Goal: Transaction & Acquisition: Book appointment/travel/reservation

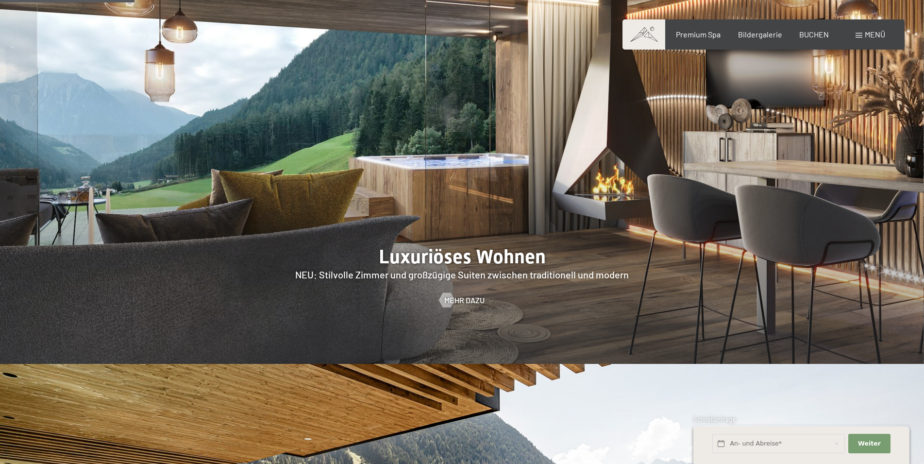
scroll to position [792, 0]
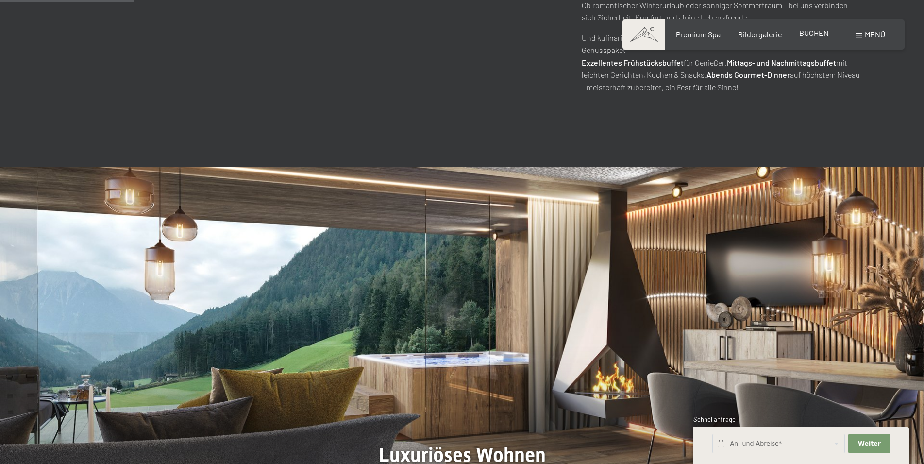
click at [816, 33] on span "BUCHEN" at bounding box center [814, 32] width 30 height 9
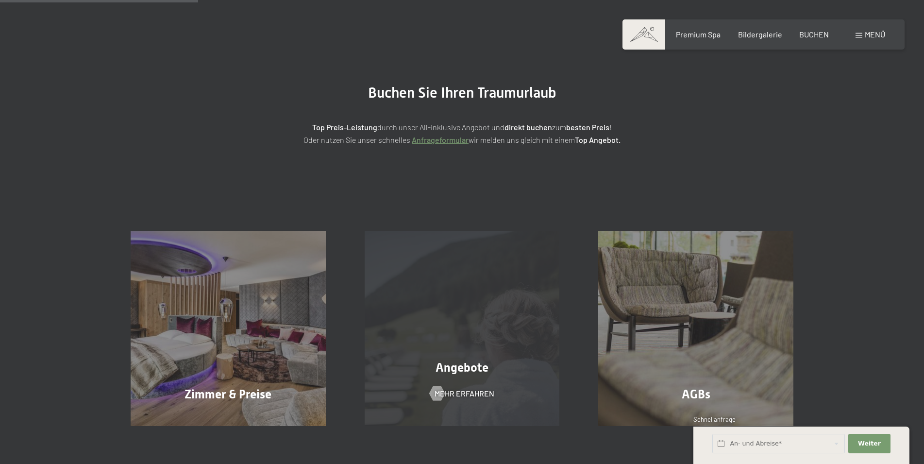
scroll to position [99, 0]
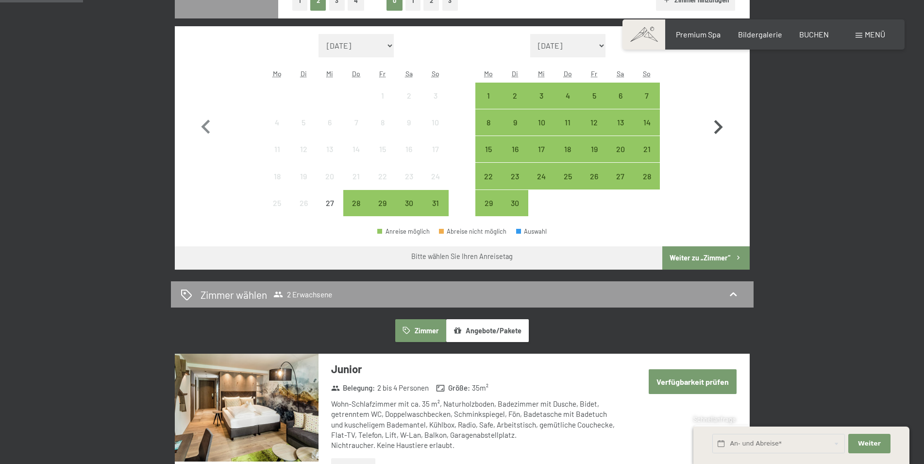
click at [711, 122] on icon "button" at bounding box center [718, 127] width 28 height 28
select select "2025-09-01"
select select "2025-10-01"
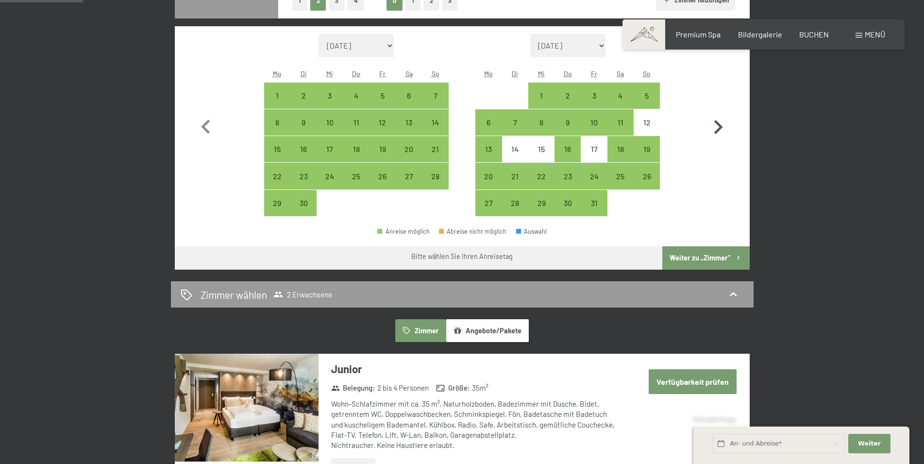
click at [711, 122] on icon "button" at bounding box center [718, 127] width 28 height 28
select select "2025-10-01"
select select "2025-11-01"
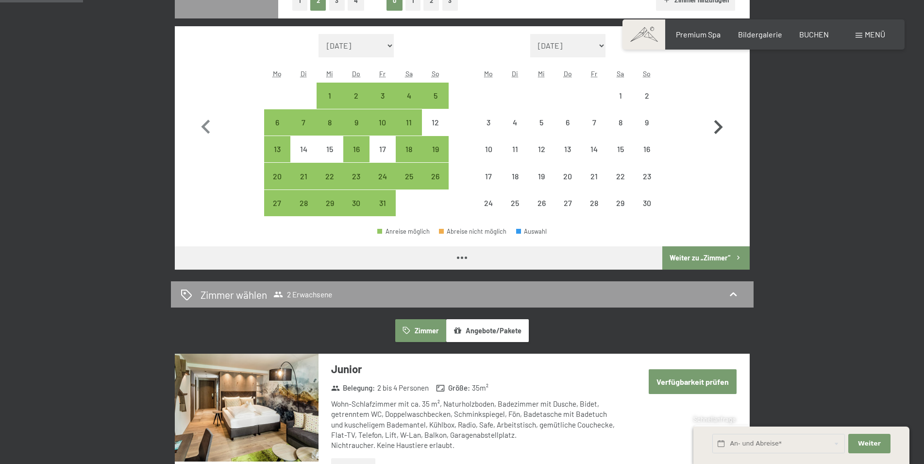
select select "2025-10-01"
select select "2025-11-01"
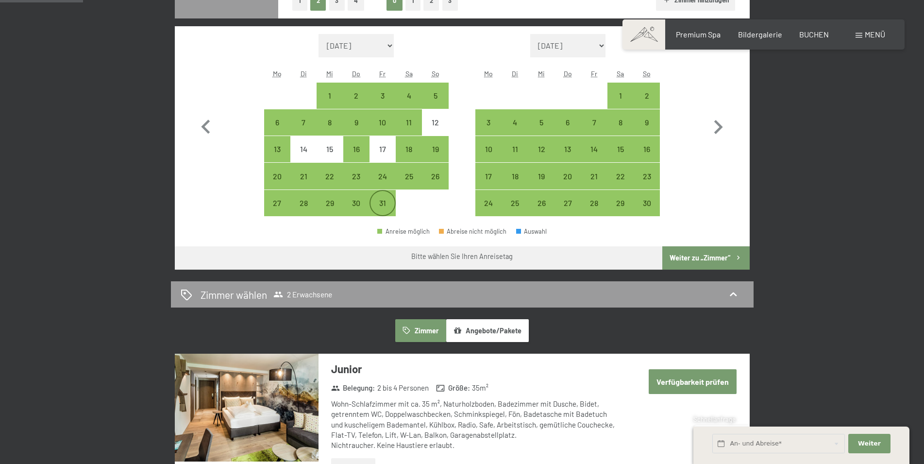
click at [375, 203] on div "31" at bounding box center [382, 211] width 24 height 24
select select "2025-10-01"
select select "2025-11-01"
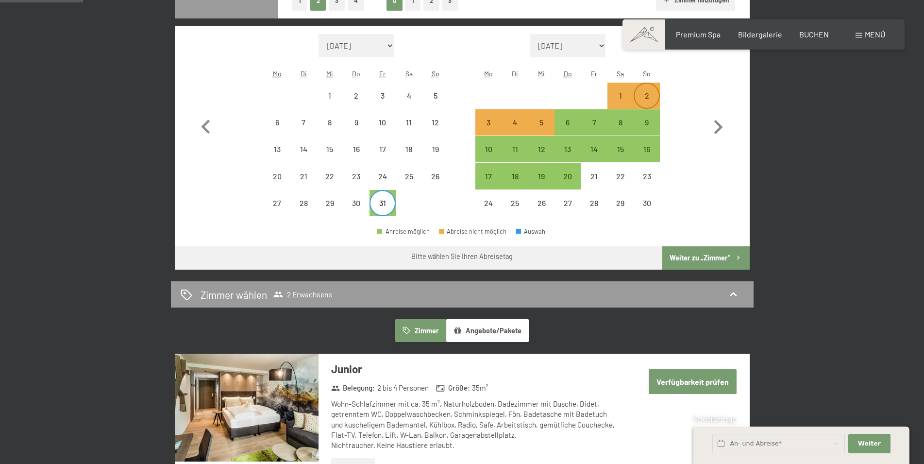
click at [653, 97] on div "2" at bounding box center [647, 104] width 24 height 24
select select "2025-10-01"
select select "2025-11-01"
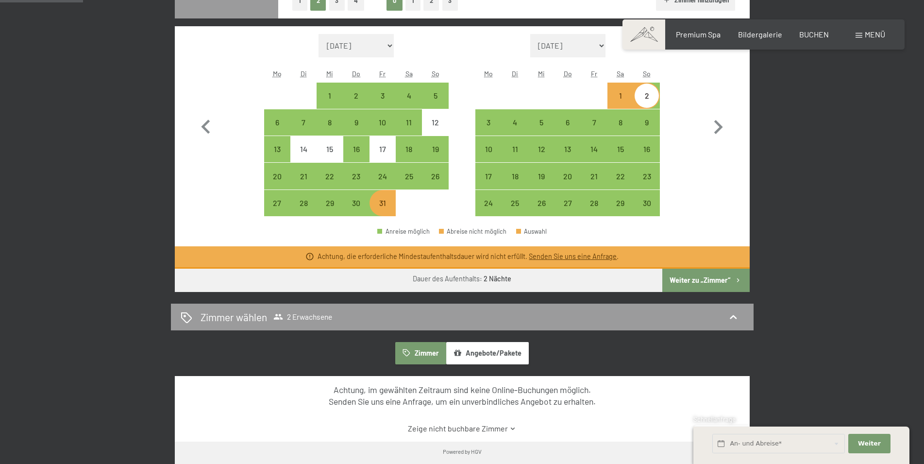
click at [704, 280] on button "Weiter zu „Zimmer“" at bounding box center [705, 279] width 87 height 23
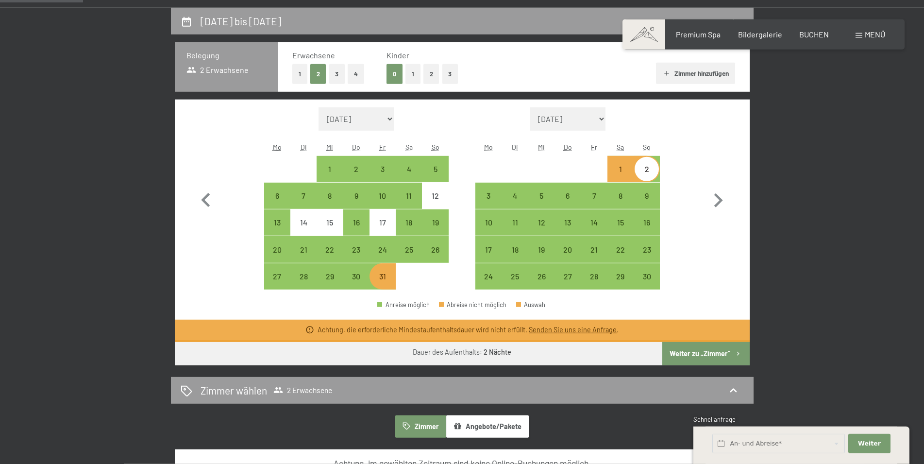
select select "2025-10-01"
select select "2025-11-01"
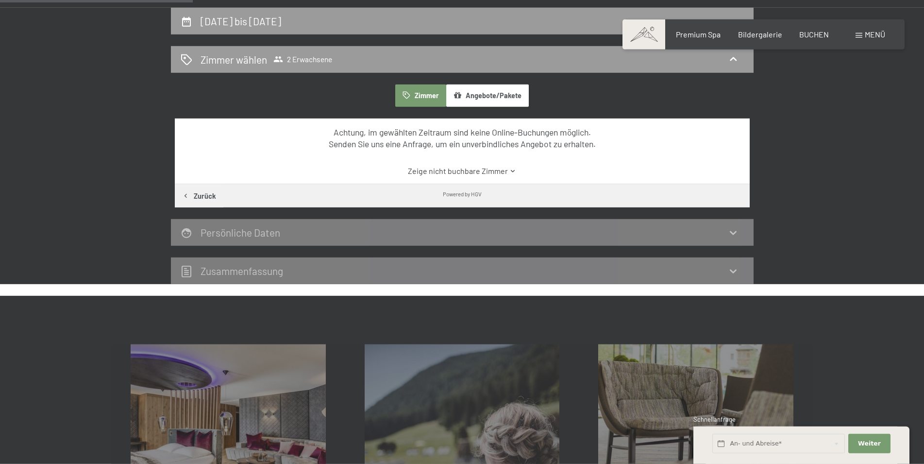
click at [508, 98] on button "Angebote/Pakete" at bounding box center [487, 95] width 83 height 22
drag, startPoint x: 813, startPoint y: 105, endPoint x: 796, endPoint y: 116, distance: 20.7
click at [813, 105] on div "31. Oktober bis 2. November 2025 Zimmer wählen 2 Erwachsene Zimmer Angebote/Pak…" at bounding box center [462, 146] width 736 height 276
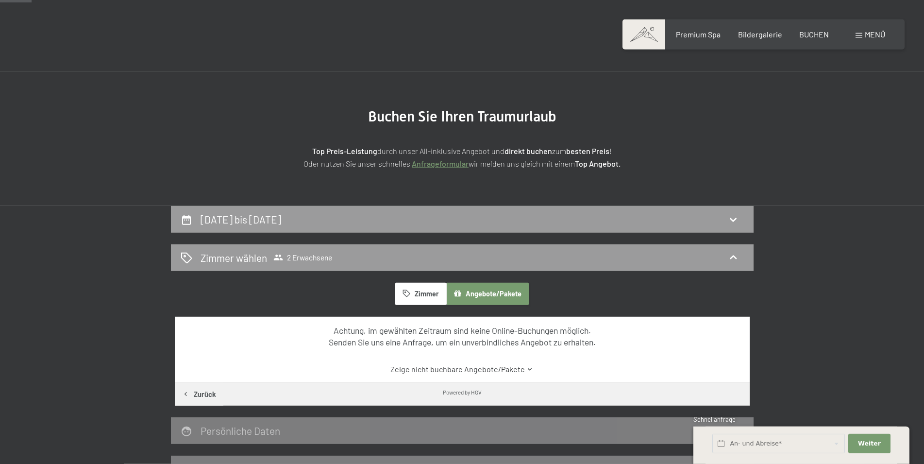
click at [381, 196] on section "Buchen Sie Ihren Traumurlaub Top Preis-Leistung durch unser All-inklusive Angeb…" at bounding box center [462, 138] width 924 height 134
click at [385, 214] on div "31. Oktober bis 2. November 2025" at bounding box center [462, 219] width 563 height 14
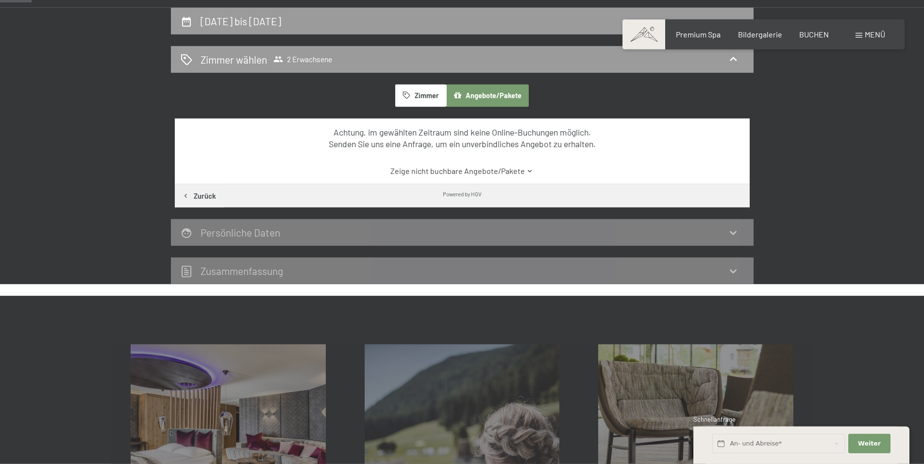
select select "2025-10-01"
select select "2025-11-01"
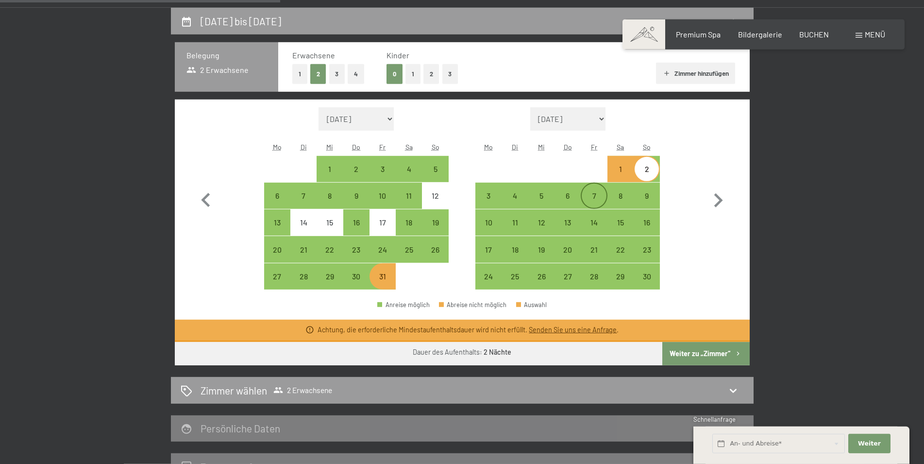
click at [585, 198] on div "7" at bounding box center [594, 204] width 24 height 24
select select "2025-10-01"
select select "2025-11-01"
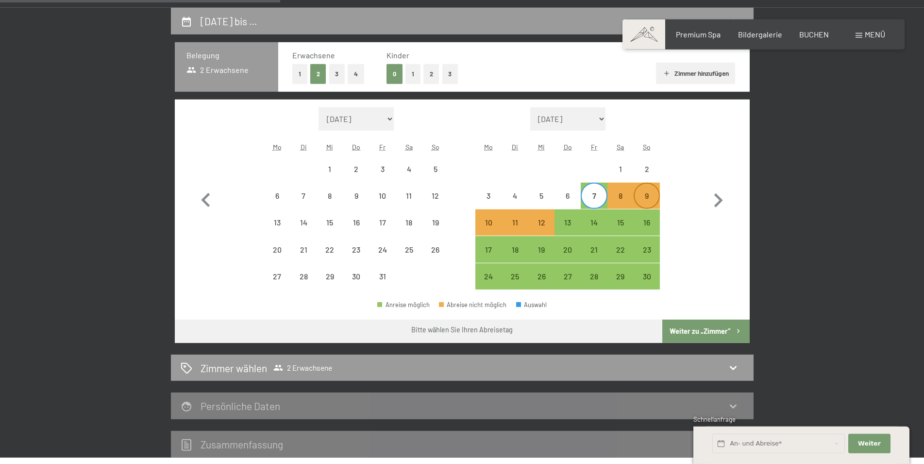
click at [643, 203] on div "9" at bounding box center [647, 204] width 24 height 24
select select "2025-10-01"
select select "2025-11-01"
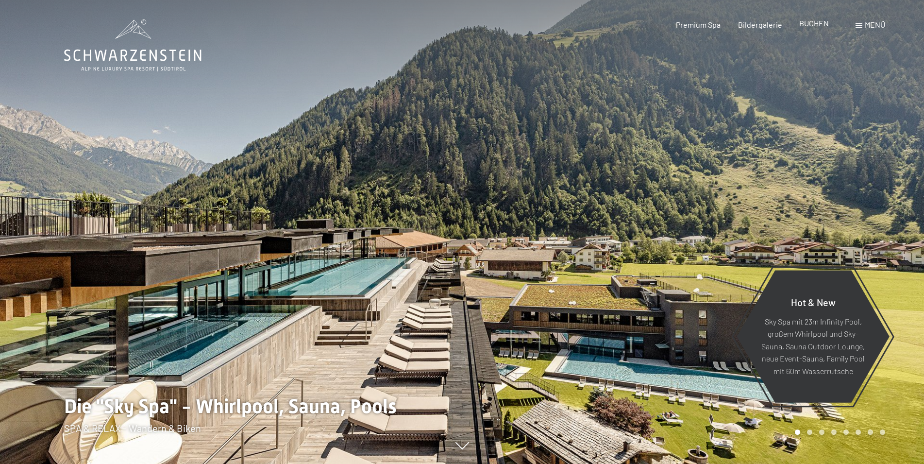
click at [812, 23] on span "BUCHEN" at bounding box center [814, 22] width 30 height 9
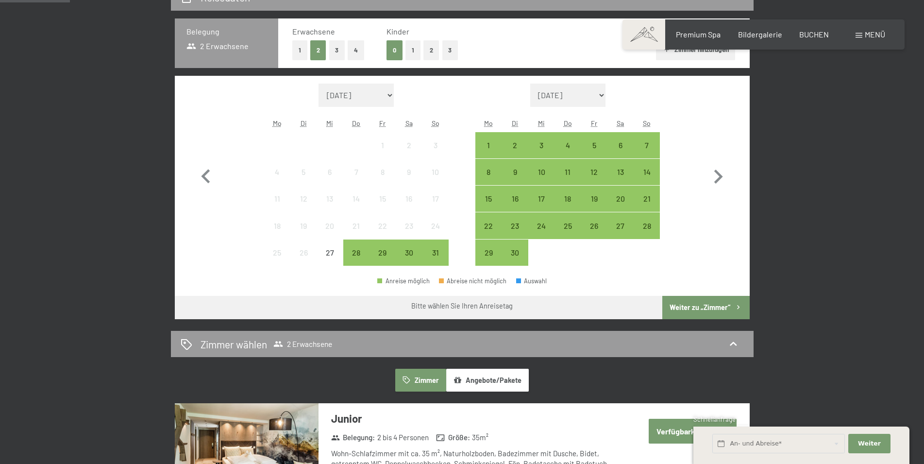
scroll to position [446, 0]
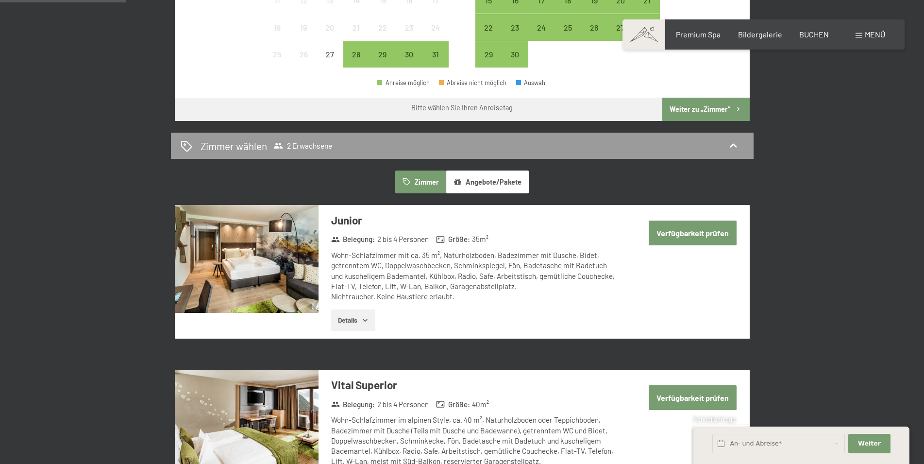
click at [508, 190] on button "Angebote/Pakete" at bounding box center [487, 181] width 83 height 22
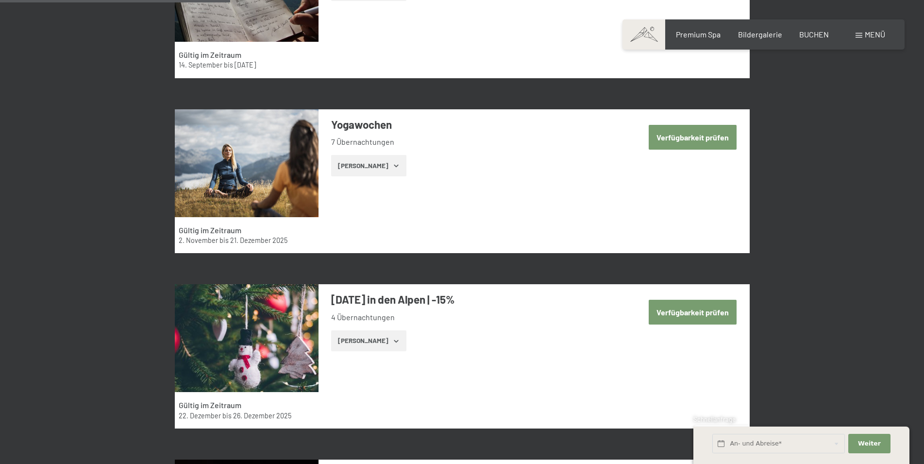
scroll to position [1139, 0]
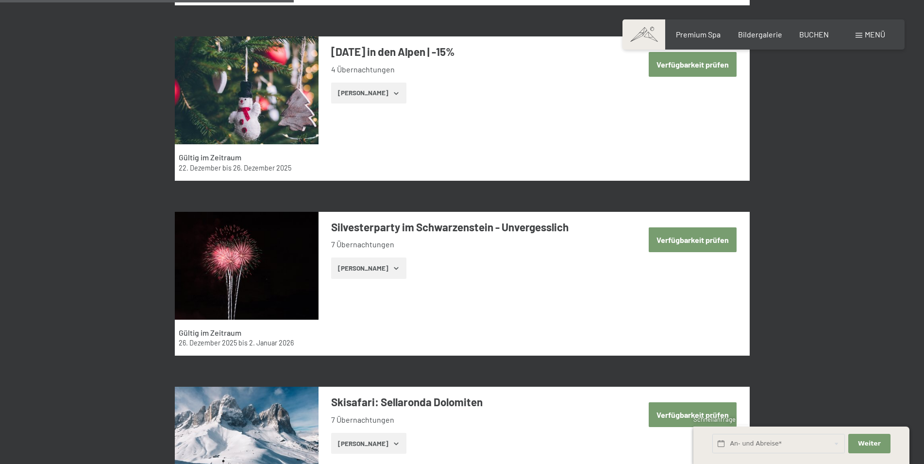
click at [366, 262] on label "Einwilligung Marketing*" at bounding box center [406, 260] width 85 height 10
click at [364, 262] on input "Einwilligung Marketing*" at bounding box center [359, 260] width 10 height 10
checkbox input "false"
click at [370, 265] on button "[PERSON_NAME]" at bounding box center [368, 267] width 75 height 21
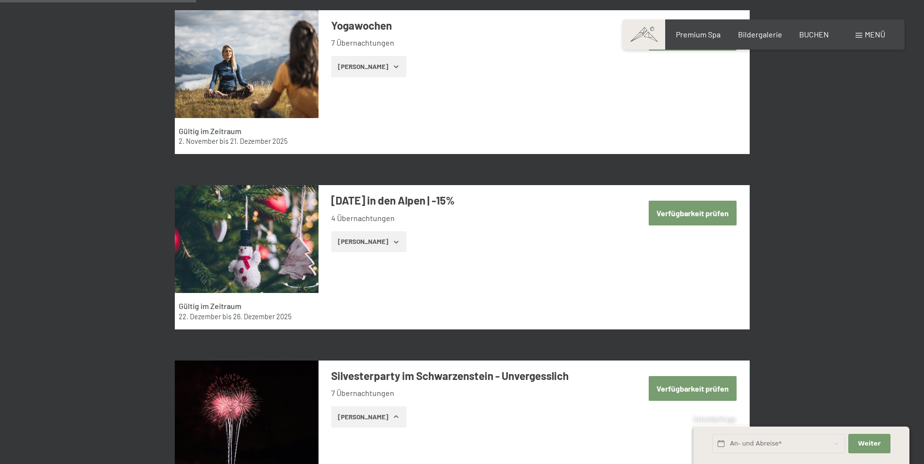
scroll to position [1288, 0]
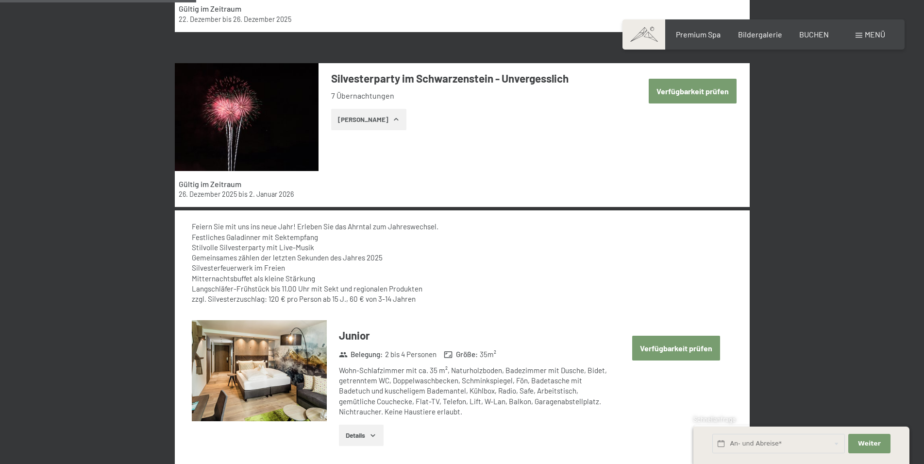
click at [392, 117] on button "[PERSON_NAME]" at bounding box center [368, 119] width 75 height 21
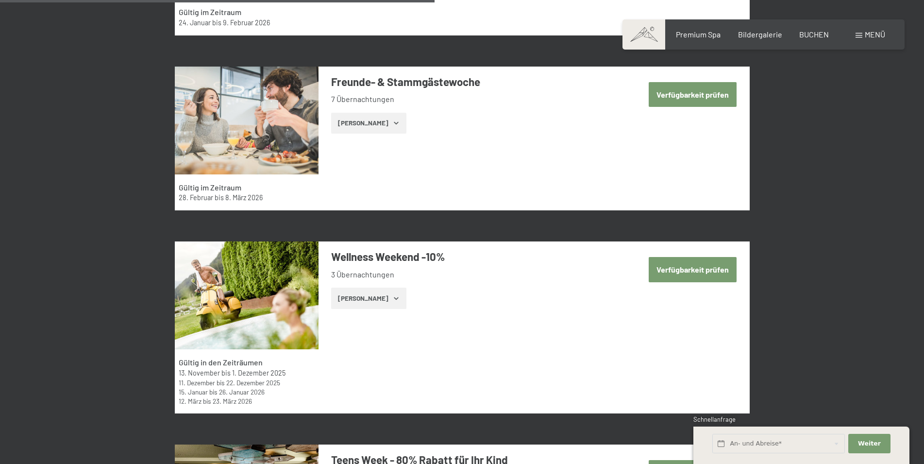
scroll to position [1684, 0]
